Goal: Feedback & Contribution: Leave review/rating

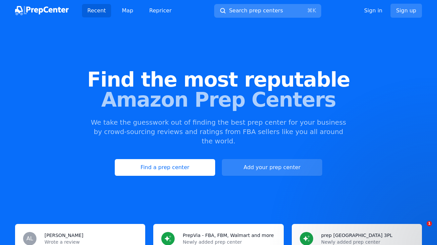
click at [244, 9] on span "Search prep centers" at bounding box center [256, 11] width 54 height 8
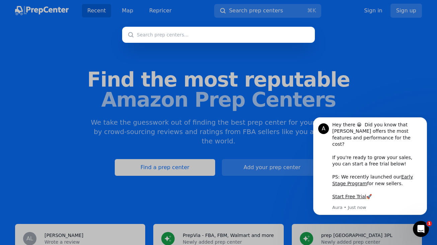
click at [194, 35] on input "text" at bounding box center [218, 35] width 193 height 16
click at [376, 68] on div at bounding box center [218, 122] width 437 height 245
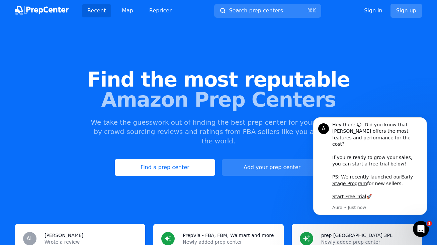
click at [401, 9] on link "Sign up" at bounding box center [405, 11] width 31 height 14
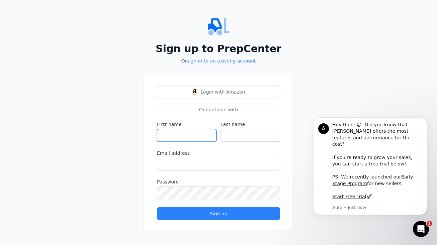
click at [180, 130] on input "First name" at bounding box center [187, 135] width 60 height 13
type input "[PERSON_NAME]"
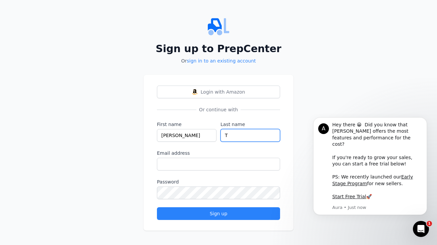
type input "T"
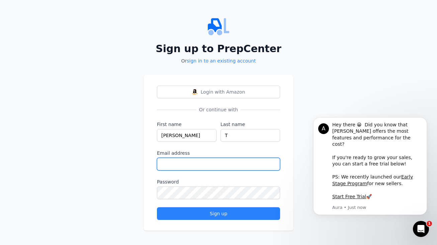
click at [168, 163] on input "Email address" at bounding box center [218, 164] width 123 height 13
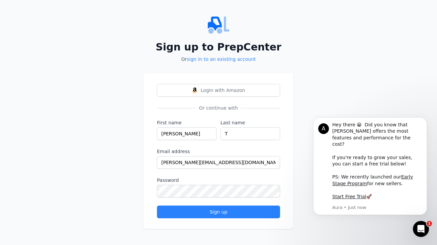
click at [133, 206] on div "Sign up to PrepCenter Or sign in to an existing account Login with Amazon Or co…" at bounding box center [218, 121] width 437 height 247
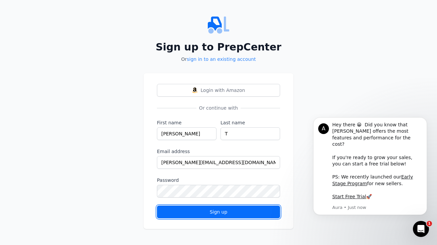
click at [167, 212] on div "Sign up" at bounding box center [219, 212] width 112 height 7
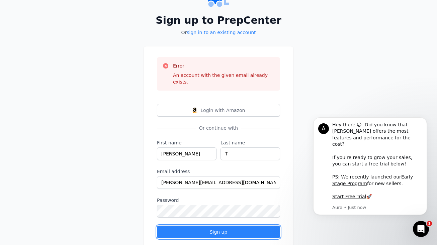
scroll to position [33, 0]
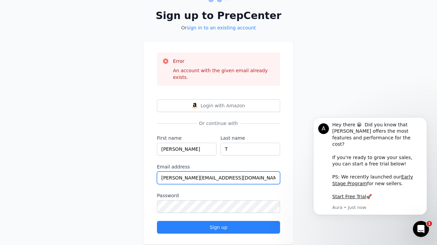
click at [174, 172] on input "[PERSON_NAME][EMAIL_ADDRESS][DOMAIN_NAME]" at bounding box center [218, 178] width 123 height 13
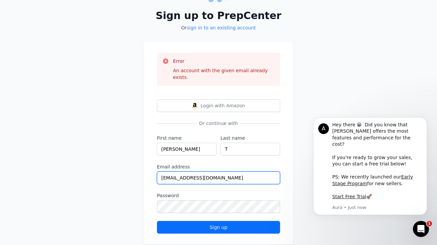
type input "[EMAIL_ADDRESS][DOMAIN_NAME]"
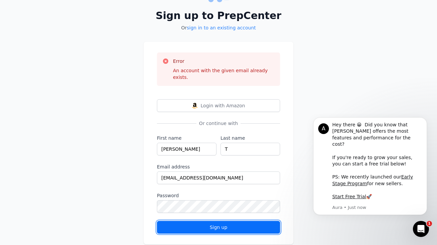
click at [187, 224] on div "Sign up" at bounding box center [219, 227] width 112 height 7
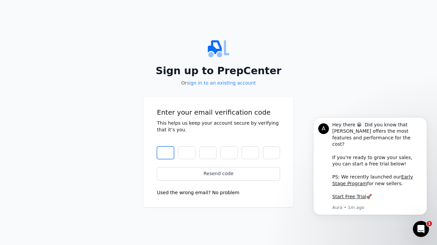
click at [168, 154] on input "text" at bounding box center [165, 153] width 17 height 13
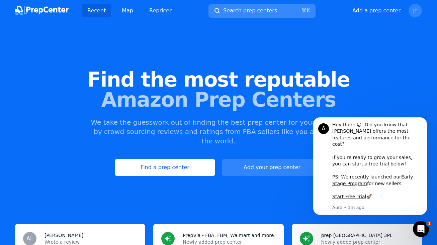
click at [248, 7] on span "Search prep centers" at bounding box center [250, 11] width 54 height 8
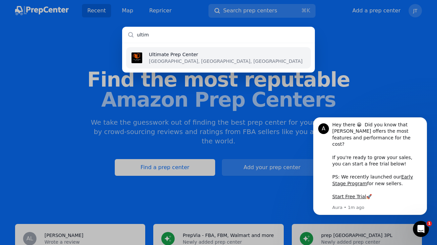
type input "ultim"
click at [149, 58] on p "[GEOGRAPHIC_DATA], [GEOGRAPHIC_DATA], [GEOGRAPHIC_DATA]" at bounding box center [226, 61] width 154 height 7
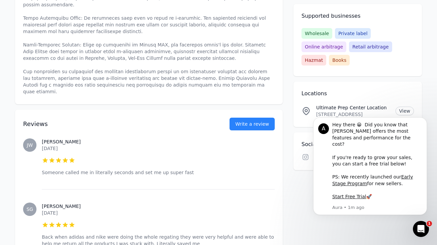
scroll to position [291, 0]
click at [249, 117] on button "Write a review" at bounding box center [251, 123] width 45 height 13
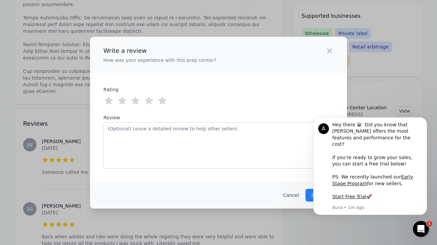
click at [164, 100] on icon at bounding box center [162, 101] width 8 height 8
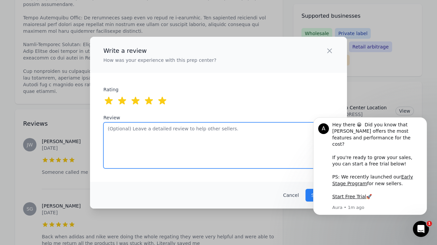
click at [169, 135] on textarea "Review" at bounding box center [218, 145] width 230 height 46
click at [254, 133] on textarea "The only prep center I've ever seen actually respond to my messages" at bounding box center [218, 145] width 230 height 46
type textarea "they actually respond"
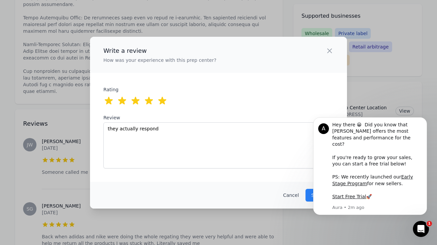
click at [308, 193] on body "A Hey there 😀 Did you know that [PERSON_NAME] offers the most features and perf…" at bounding box center [370, 170] width 128 height 108
click at [307, 194] on body "A Hey there 😀 Did you know that [PERSON_NAME] offers the most features and perf…" at bounding box center [370, 170] width 128 height 108
click at [425, 121] on icon "Dismiss notification" at bounding box center [425, 119] width 4 height 4
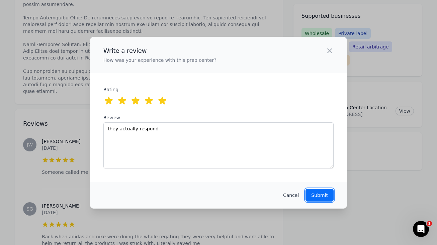
click at [323, 197] on p "Submit" at bounding box center [319, 195] width 17 height 7
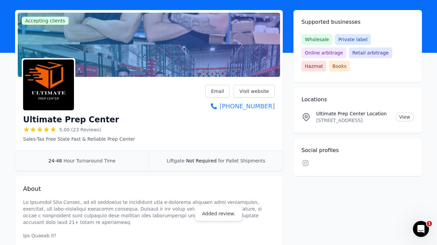
scroll to position [0, 0]
